Goal: Register for event/course

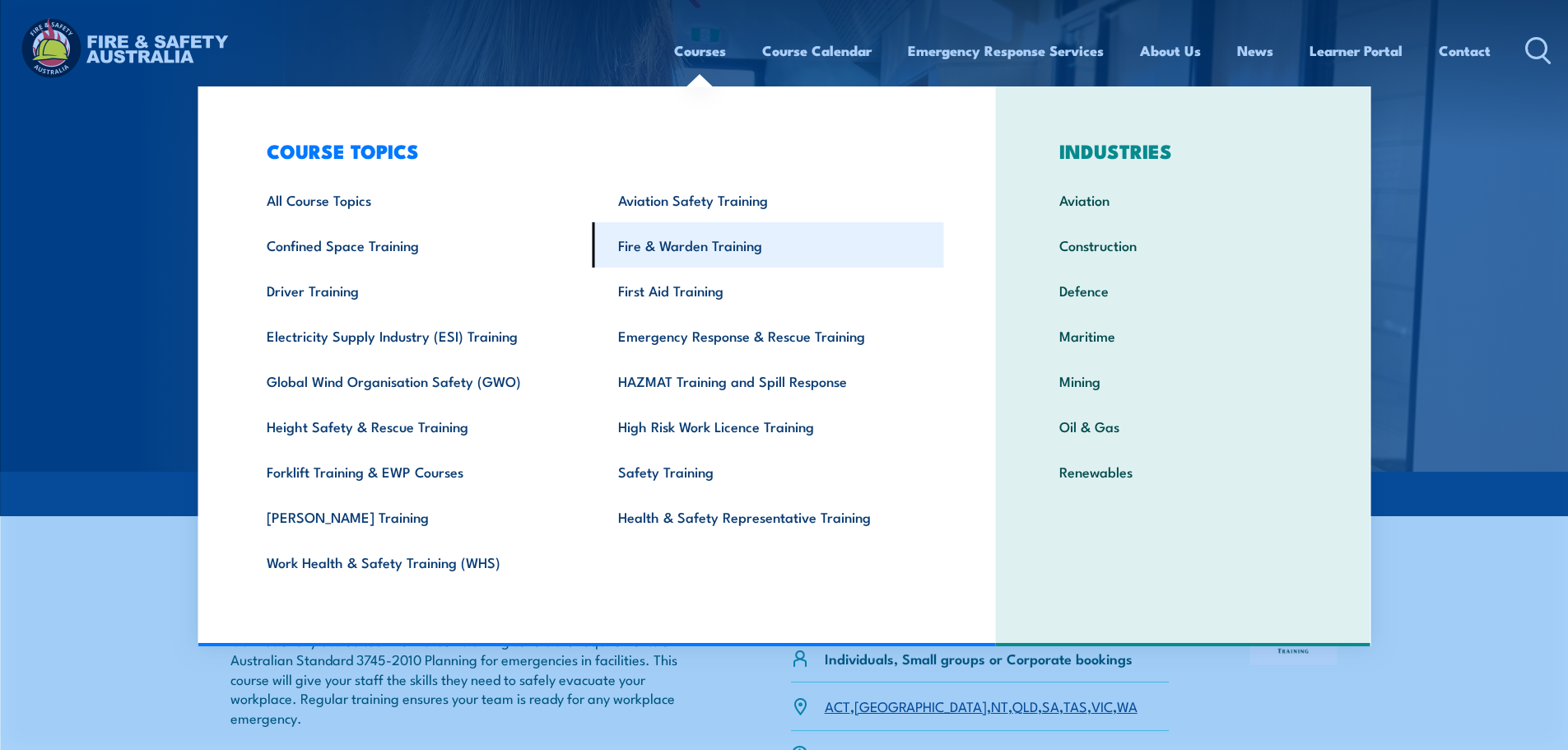
click at [684, 243] on link "Fire & Warden Training" at bounding box center [768, 245] width 351 height 45
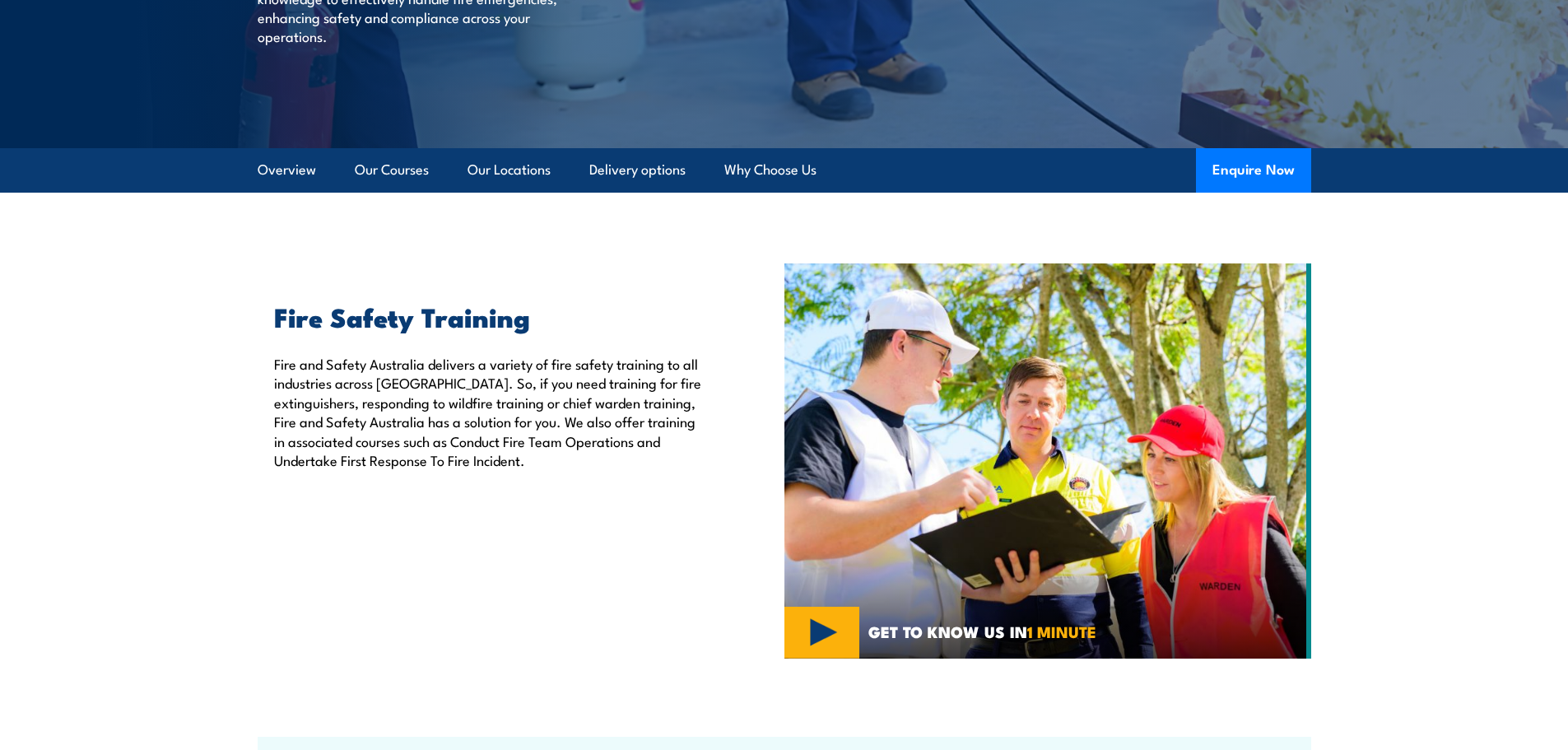
scroll to position [329, 0]
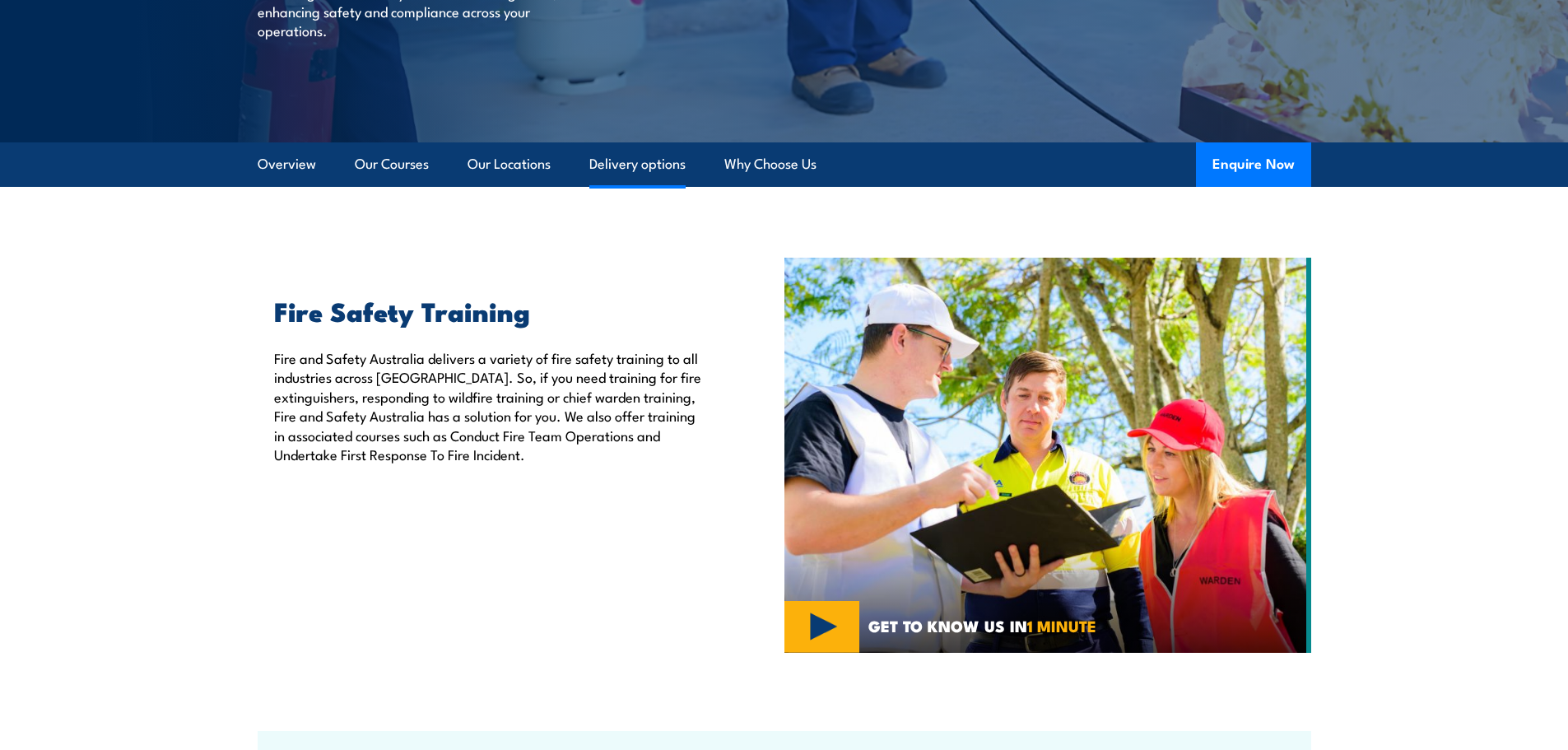
click at [686, 164] on link "Delivery options" at bounding box center [637, 164] width 97 height 44
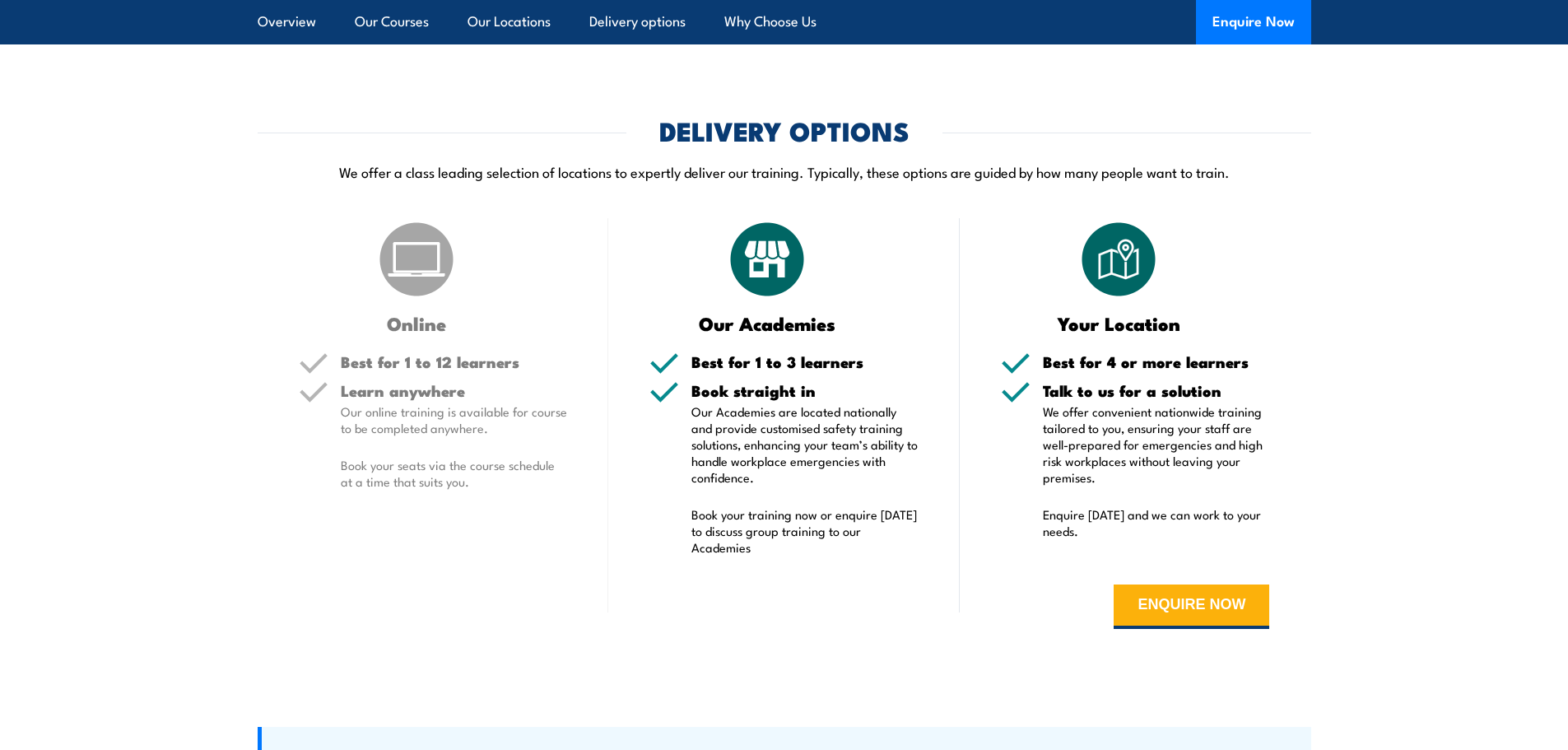
scroll to position [3042, 0]
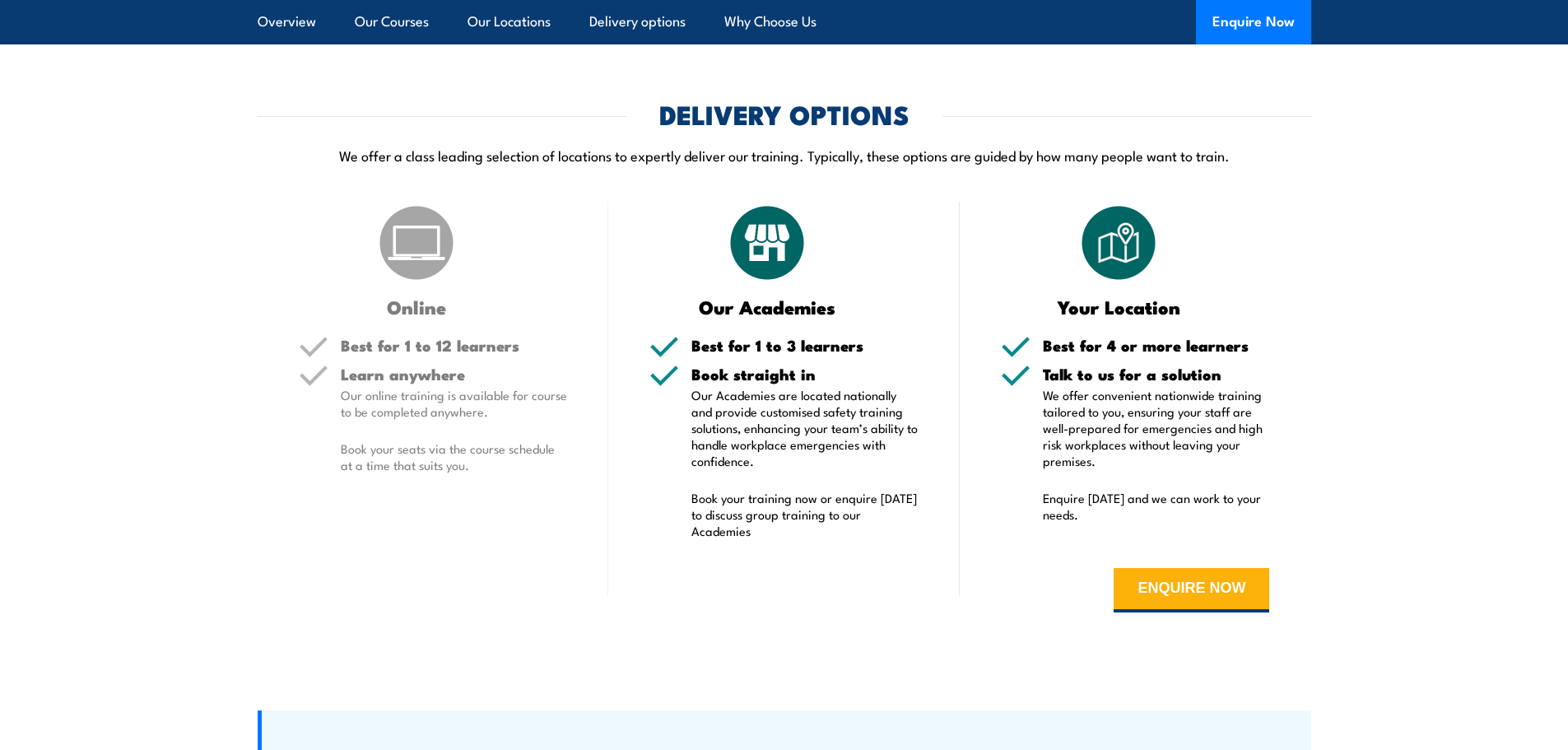
click at [406, 251] on img at bounding box center [416, 242] width 82 height 82
drag, startPoint x: 480, startPoint y: 349, endPoint x: 524, endPoint y: 469, distance: 127.8
click at [524, 469] on div "Best for 1 to 12 learners Learn anywhere Our online training is available for c…" at bounding box center [433, 416] width 269 height 157
click at [524, 469] on p "Book your seats via the course schedule at a time that suits you." at bounding box center [454, 457] width 227 height 33
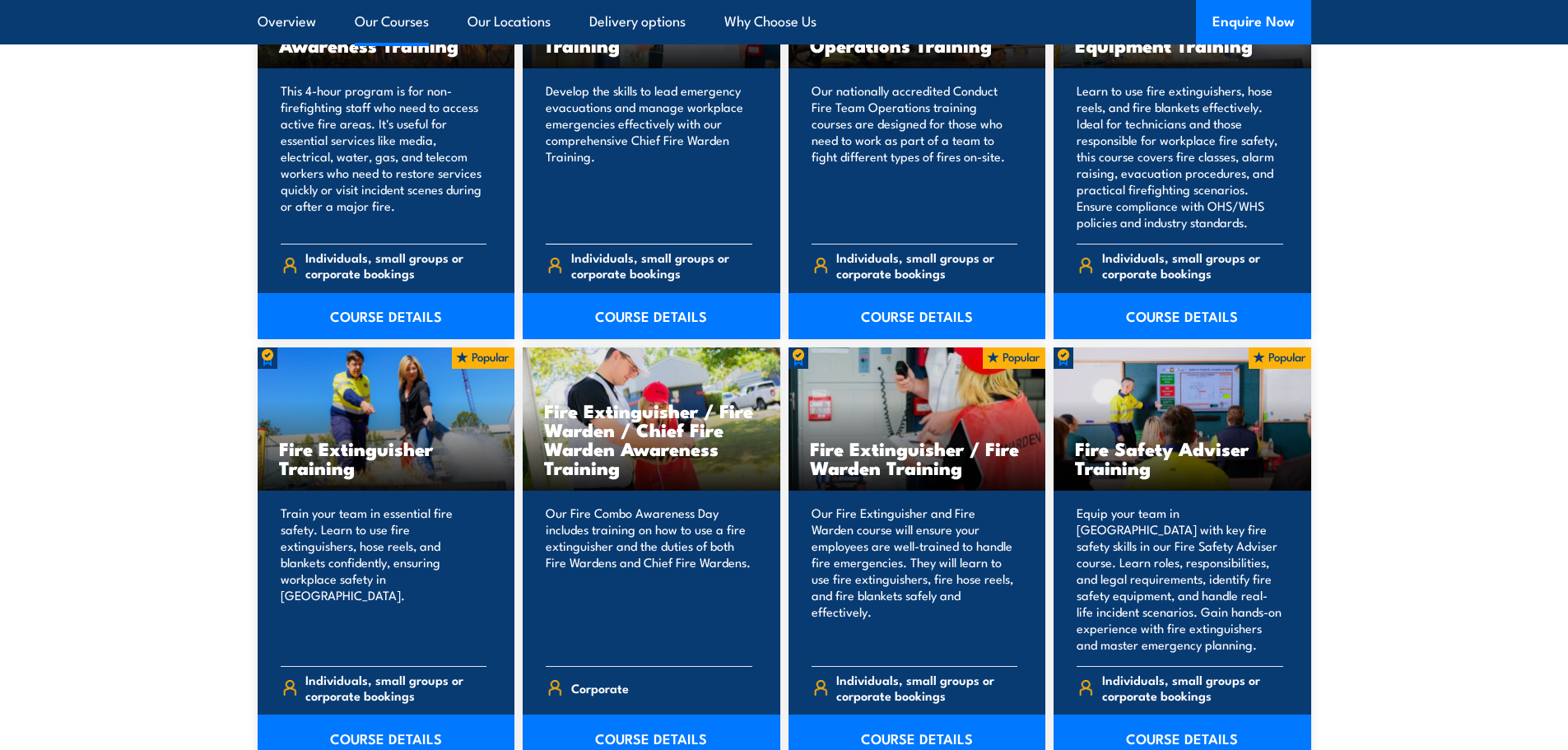
scroll to position [1558, 0]
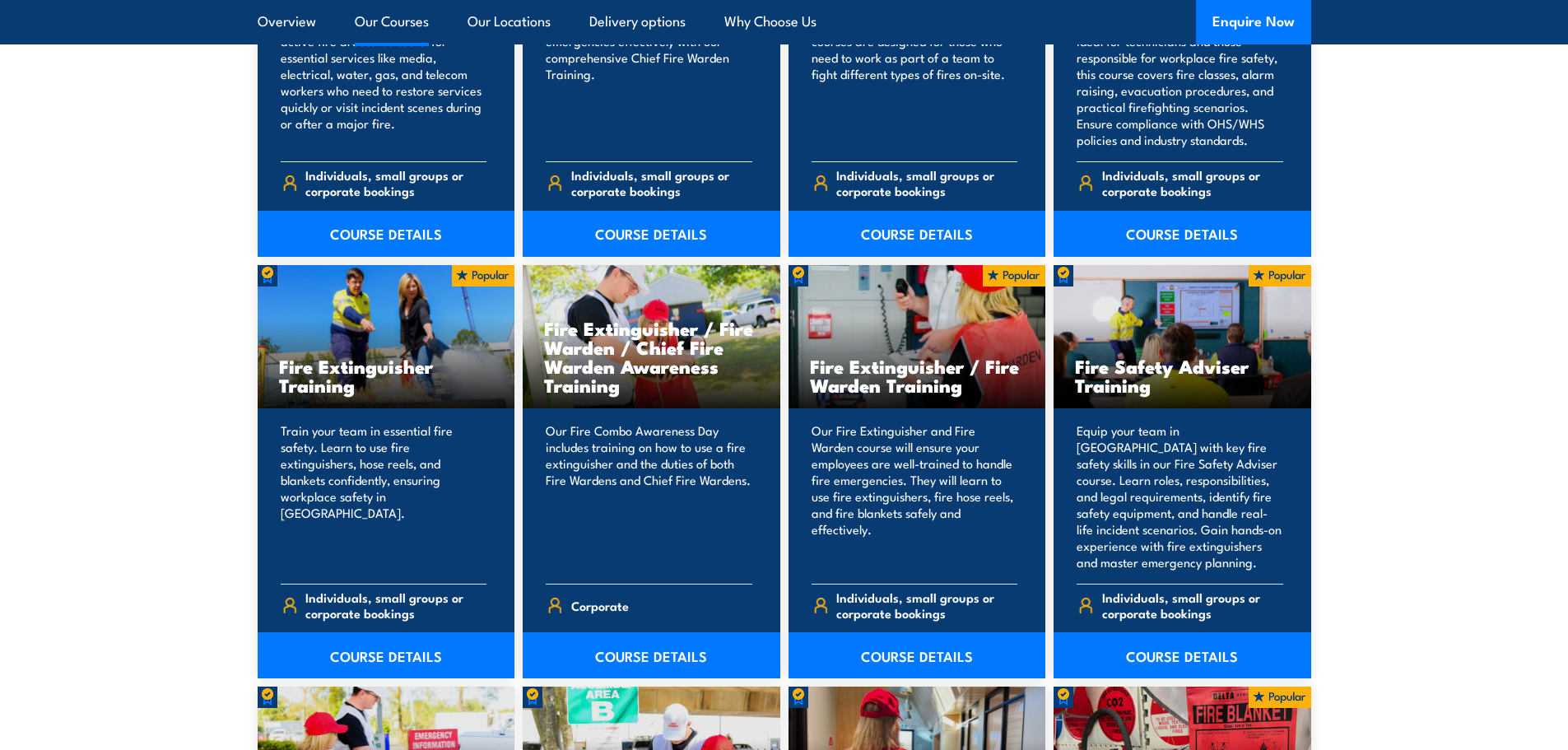
click at [18, 19] on section "Overview Our Courses Our Locations Delivery options Why Choose Us Enquire Now" at bounding box center [784, 22] width 1568 height 45
click at [45, 57] on section "15 COURSES Bush Fire Awareness Training" at bounding box center [784, 653] width 1568 height 1722
